Goal: Check status

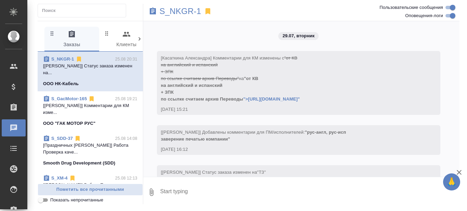
scroll to position [9922, 0]
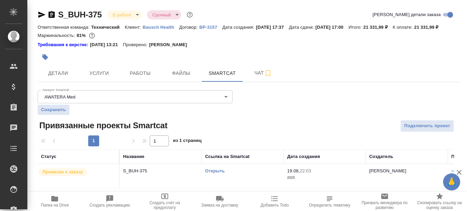
scroll to position [8, 0]
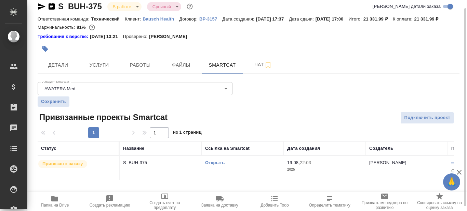
click at [210, 165] on link "Открыть" at bounding box center [214, 162] width 19 height 5
click at [212, 165] on link "Открыть" at bounding box center [214, 162] width 19 height 5
click at [52, 202] on icon "button" at bounding box center [55, 198] width 8 height 8
click at [176, 166] on p "S_BUH-375" at bounding box center [160, 162] width 75 height 7
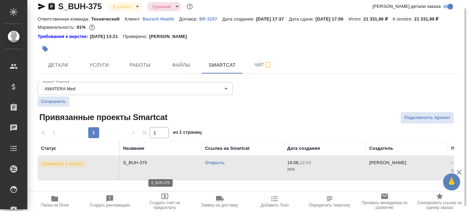
click at [176, 166] on p "S_BUH-375" at bounding box center [160, 162] width 75 height 7
click at [40, 5] on icon "button" at bounding box center [41, 6] width 7 height 6
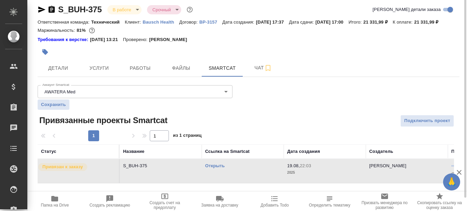
scroll to position [0, 0]
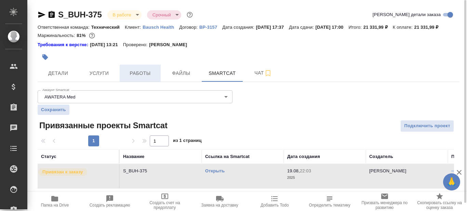
click at [144, 78] on span "Работы" at bounding box center [140, 73] width 33 height 9
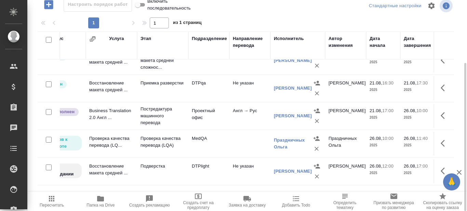
scroll to position [18, 0]
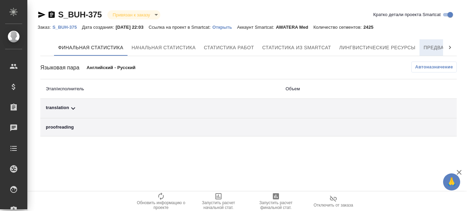
click at [432, 44] on span "Предварительный перевод" at bounding box center [461, 47] width 77 height 9
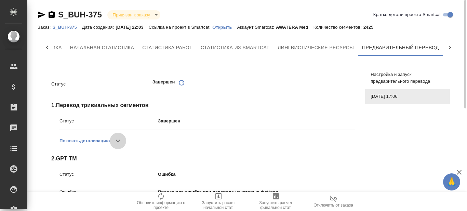
click at [118, 141] on icon "button" at bounding box center [118, 141] width 8 height 8
